Goal: Task Accomplishment & Management: Manage account settings

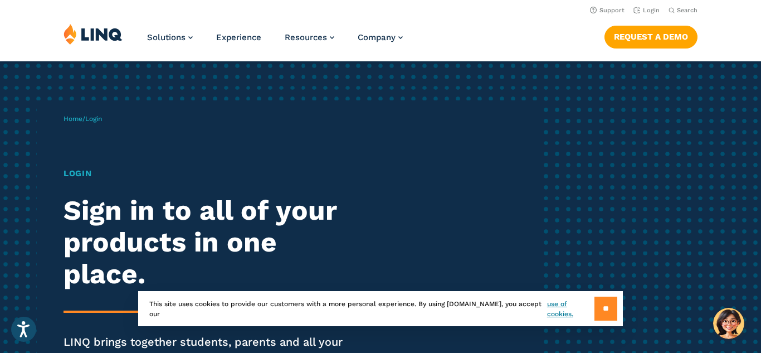
click at [611, 309] on input "**" at bounding box center [606, 308] width 23 height 24
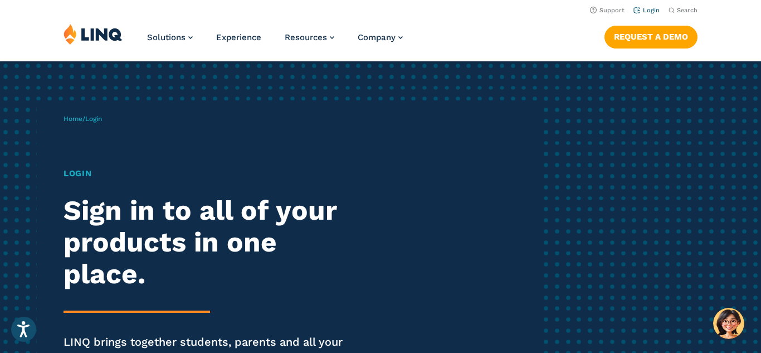
click at [639, 14] on link "Login" at bounding box center [647, 10] width 26 height 7
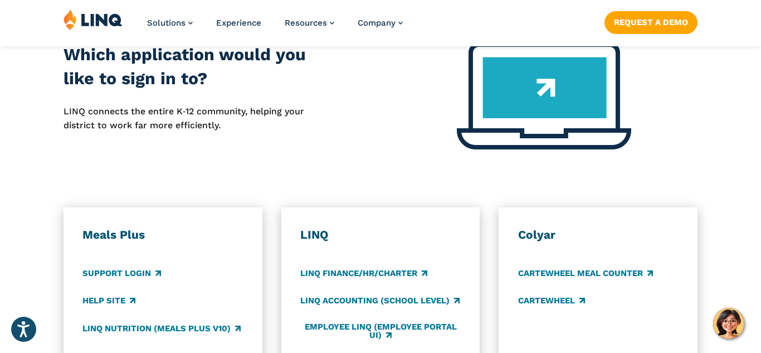
scroll to position [519, 0]
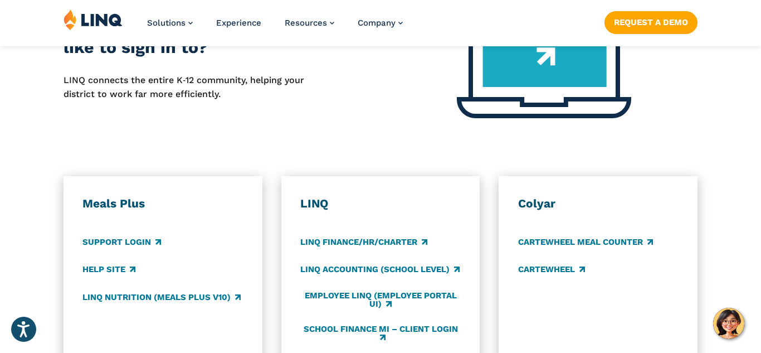
drag, startPoint x: 761, startPoint y: 17, endPoint x: 702, endPoint y: 127, distance: 124.7
click at [702, 127] on div "Which application would you like to sign in to? LINQ connects the entire K‑12 c…" at bounding box center [380, 71] width 761 height 120
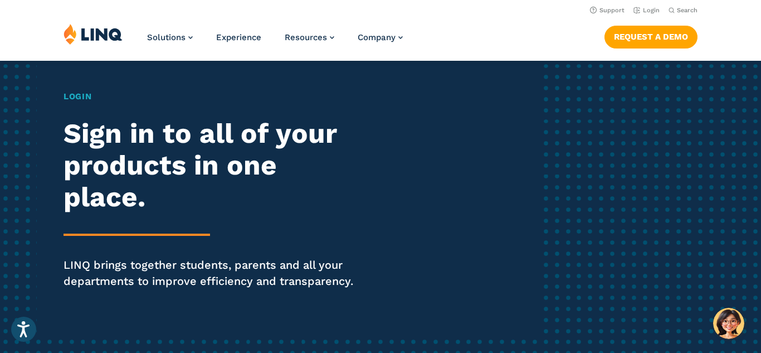
scroll to position [0, 0]
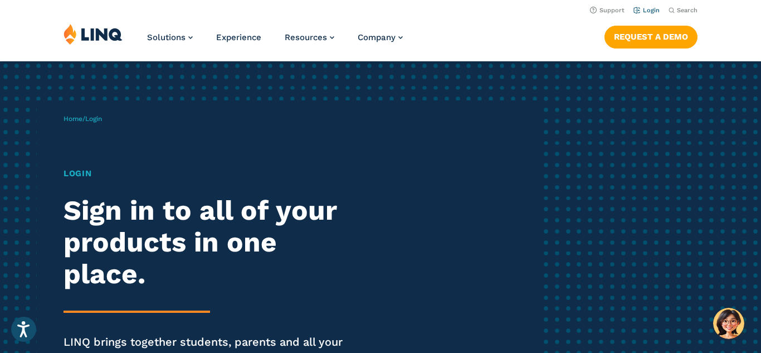
click at [644, 12] on link "Login" at bounding box center [647, 10] width 26 height 7
click at [649, 9] on link "Login" at bounding box center [647, 10] width 26 height 7
click at [639, 7] on link "Login" at bounding box center [647, 10] width 26 height 7
click at [640, 7] on link "Login" at bounding box center [647, 10] width 26 height 7
